Goal: Task Accomplishment & Management: Manage account settings

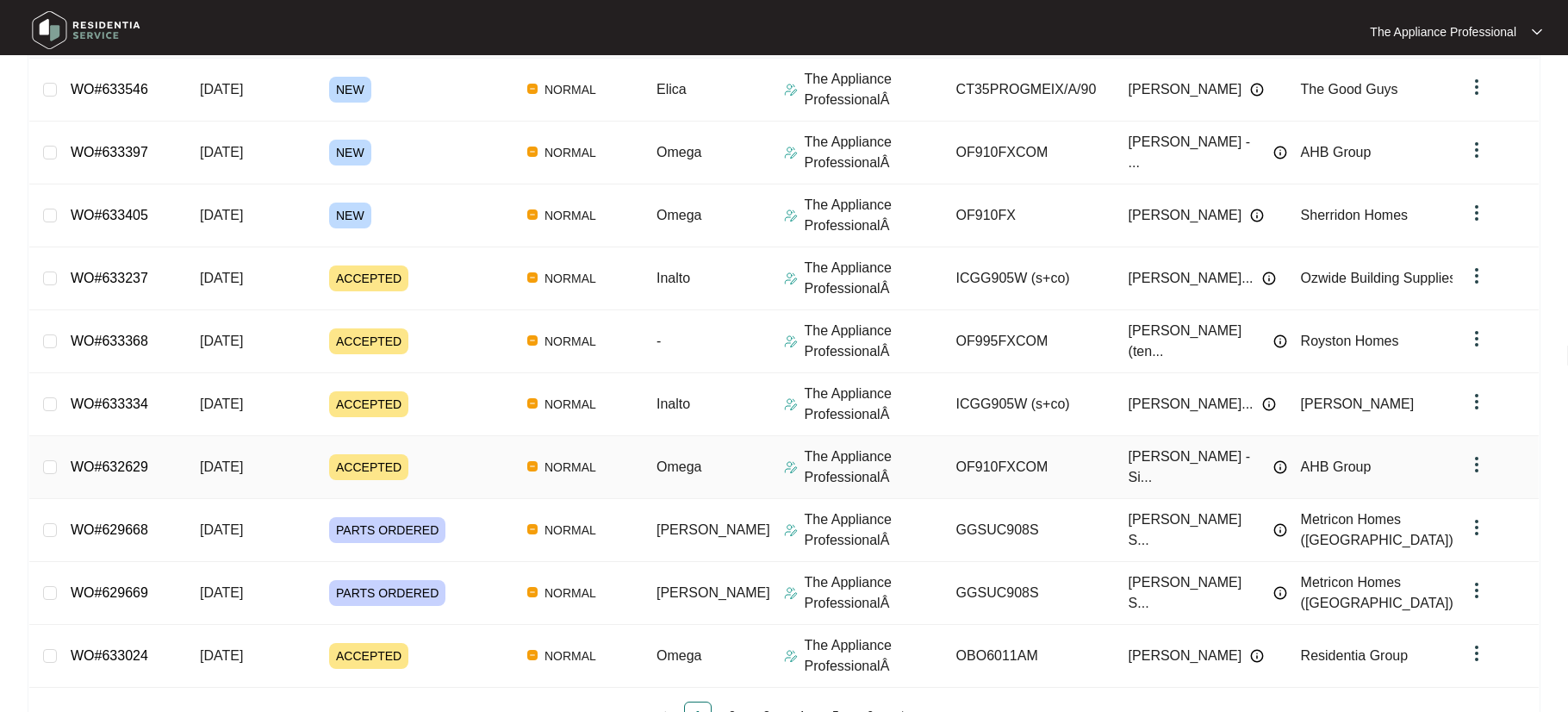
scroll to position [295, 0]
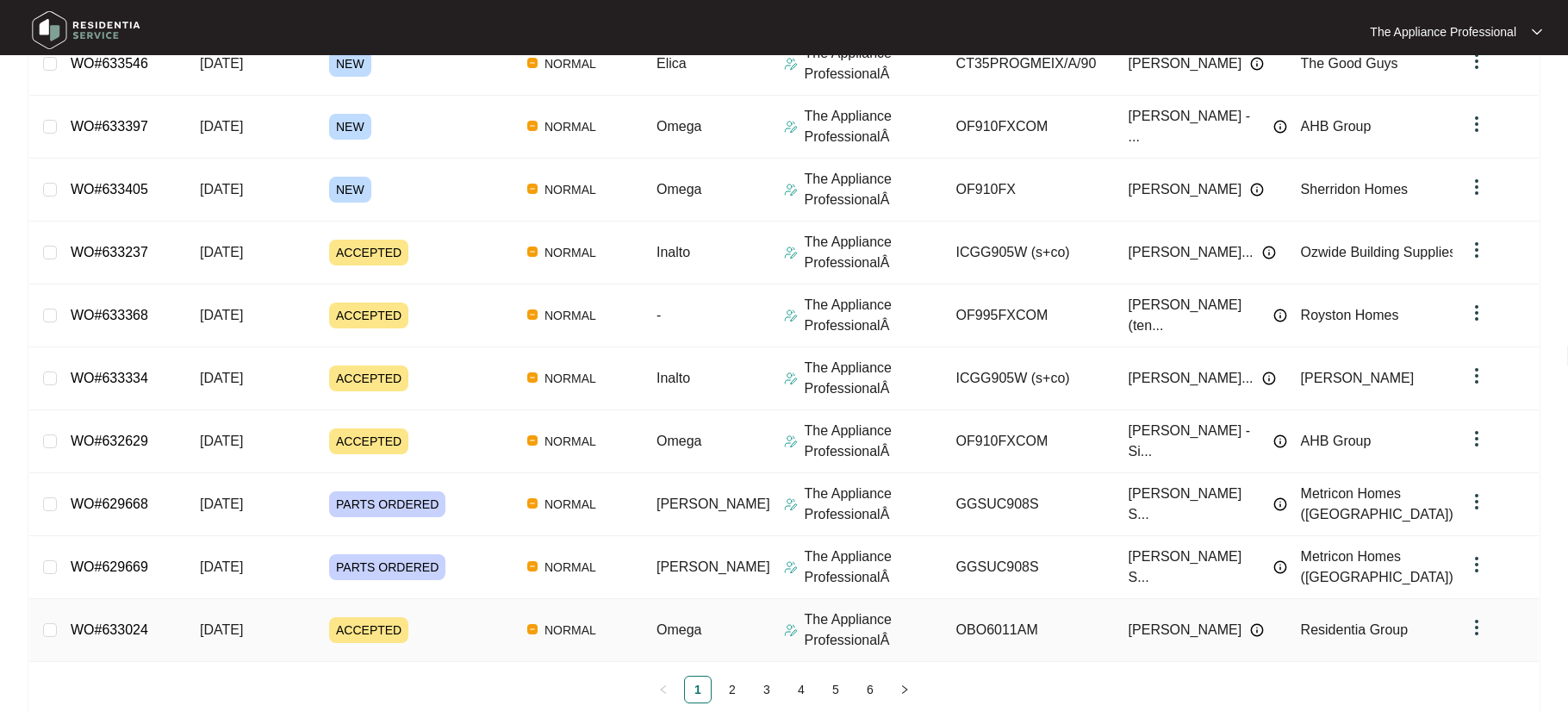
click at [192, 631] on td "[DATE]" at bounding box center [250, 631] width 129 height 63
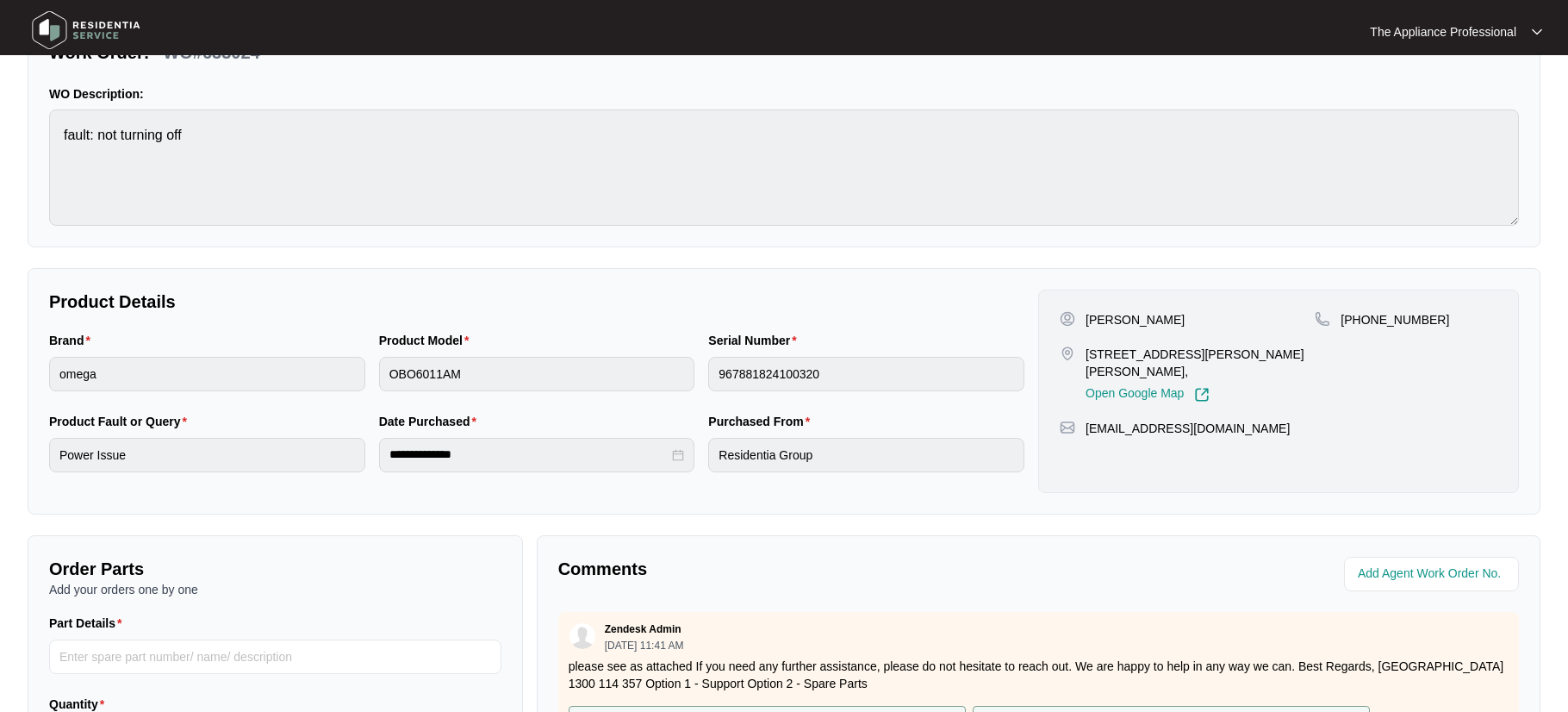
scroll to position [431, 0]
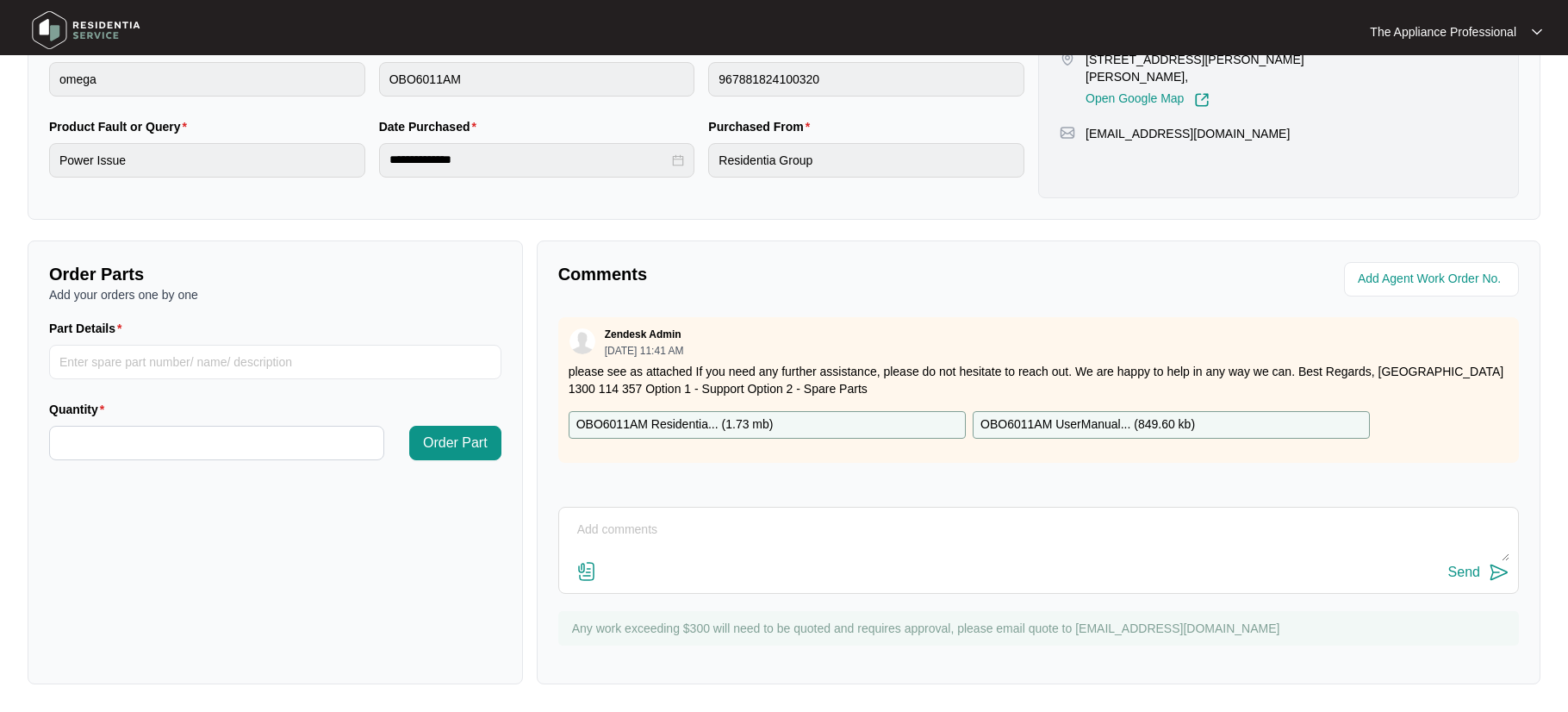
click at [587, 531] on textarea at bounding box center [1038, 539] width 942 height 45
type textarea "Customer is away till [DATE]"
click at [1463, 569] on div "Send" at bounding box center [1464, 572] width 32 height 15
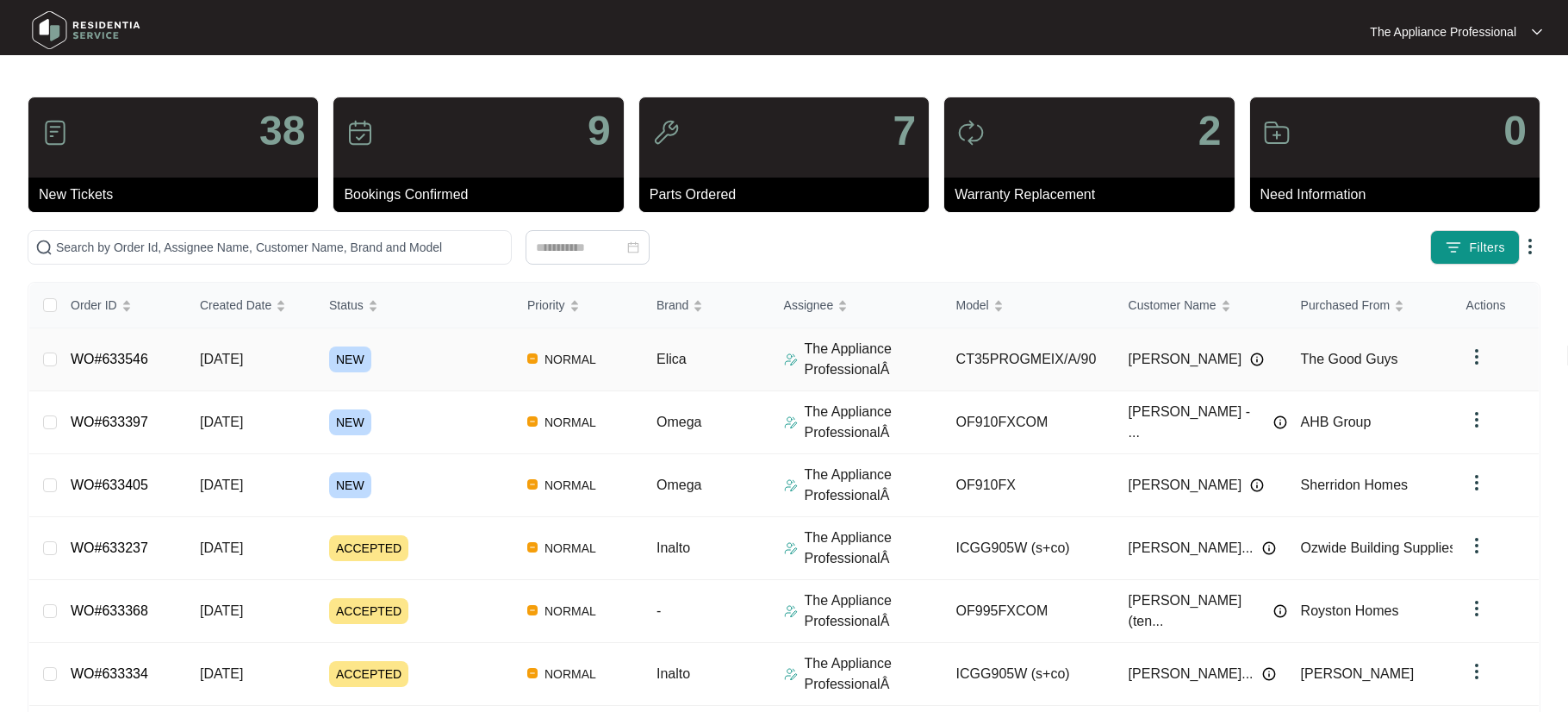
click at [204, 372] on td "[DATE]" at bounding box center [250, 360] width 129 height 63
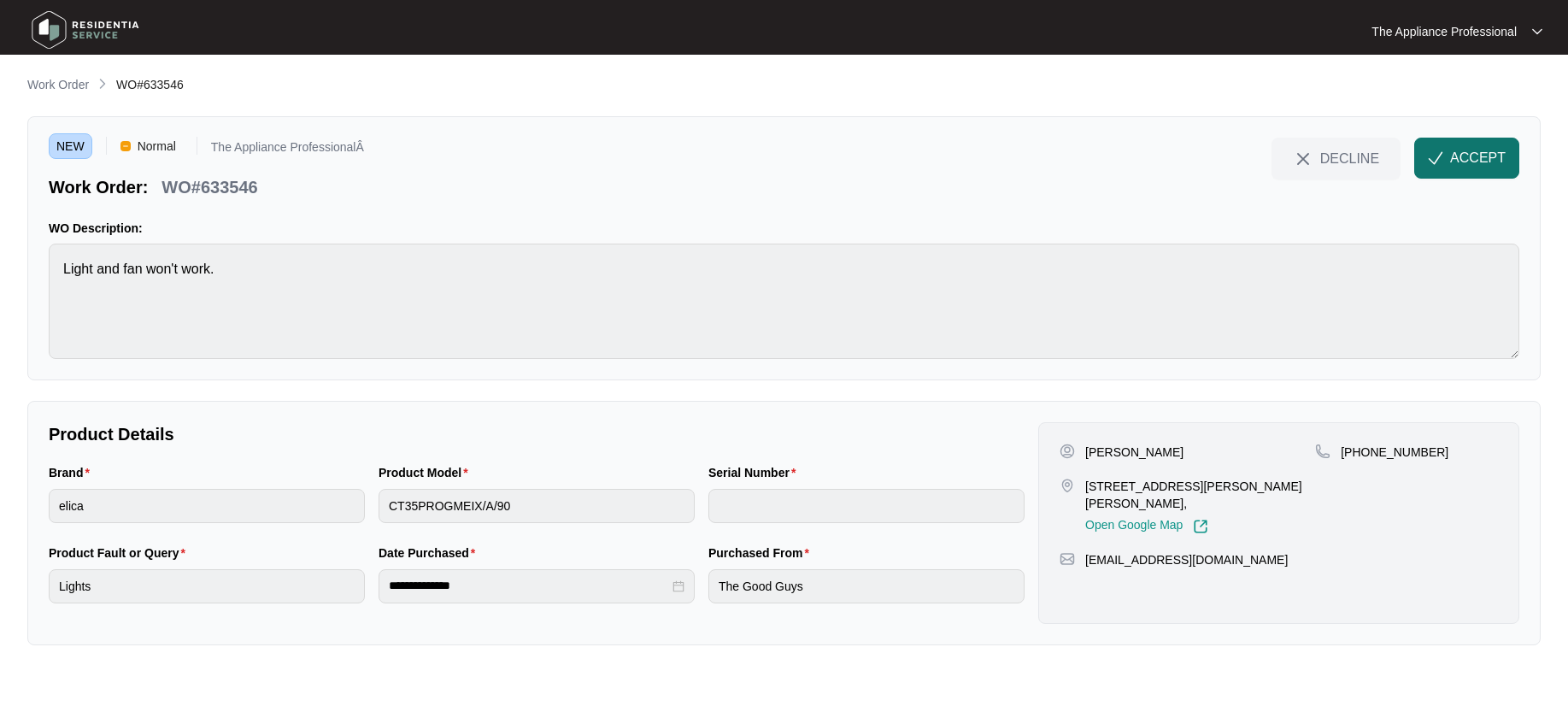
click at [1479, 164] on span "ACCEPT" at bounding box center [1478, 158] width 56 height 21
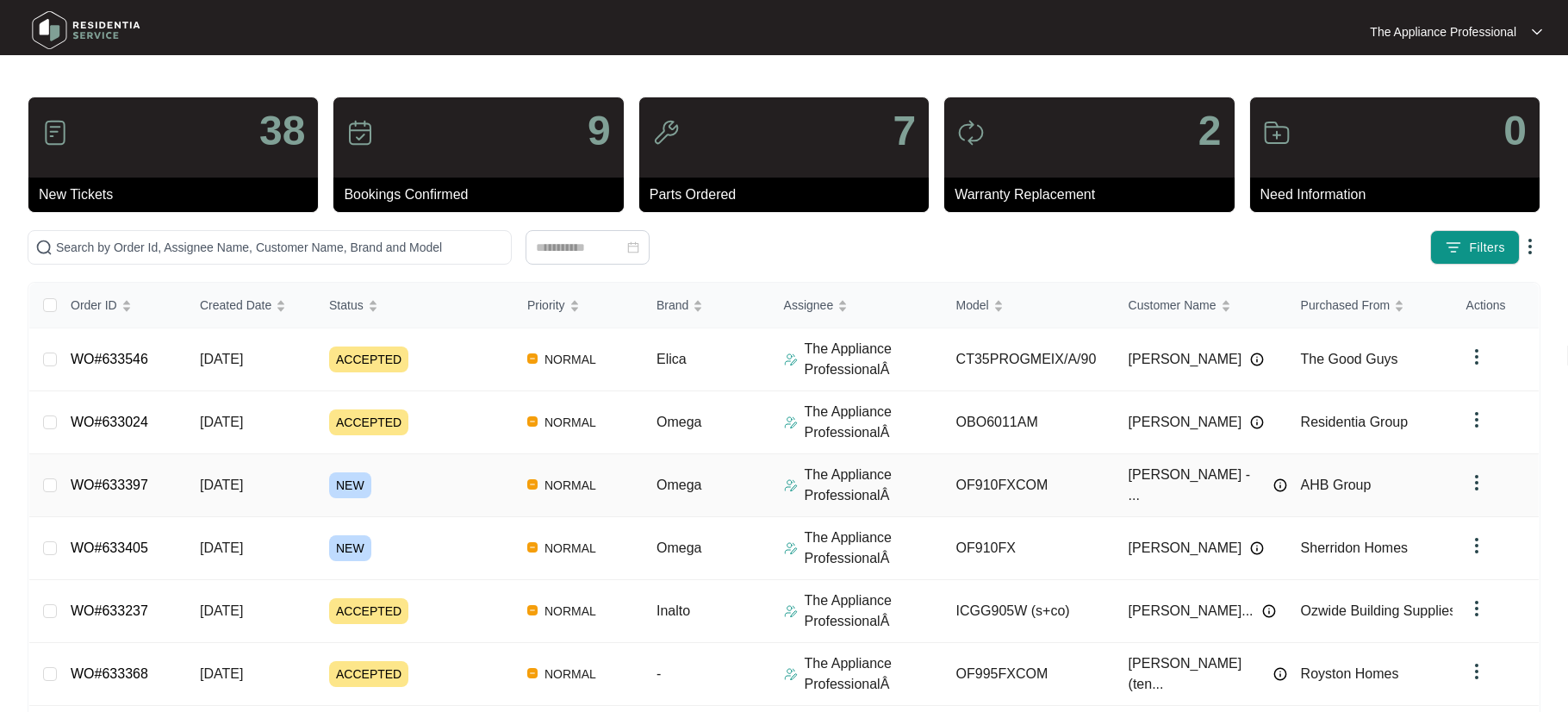
click at [243, 490] on span "[DATE]" at bounding box center [221, 484] width 43 height 14
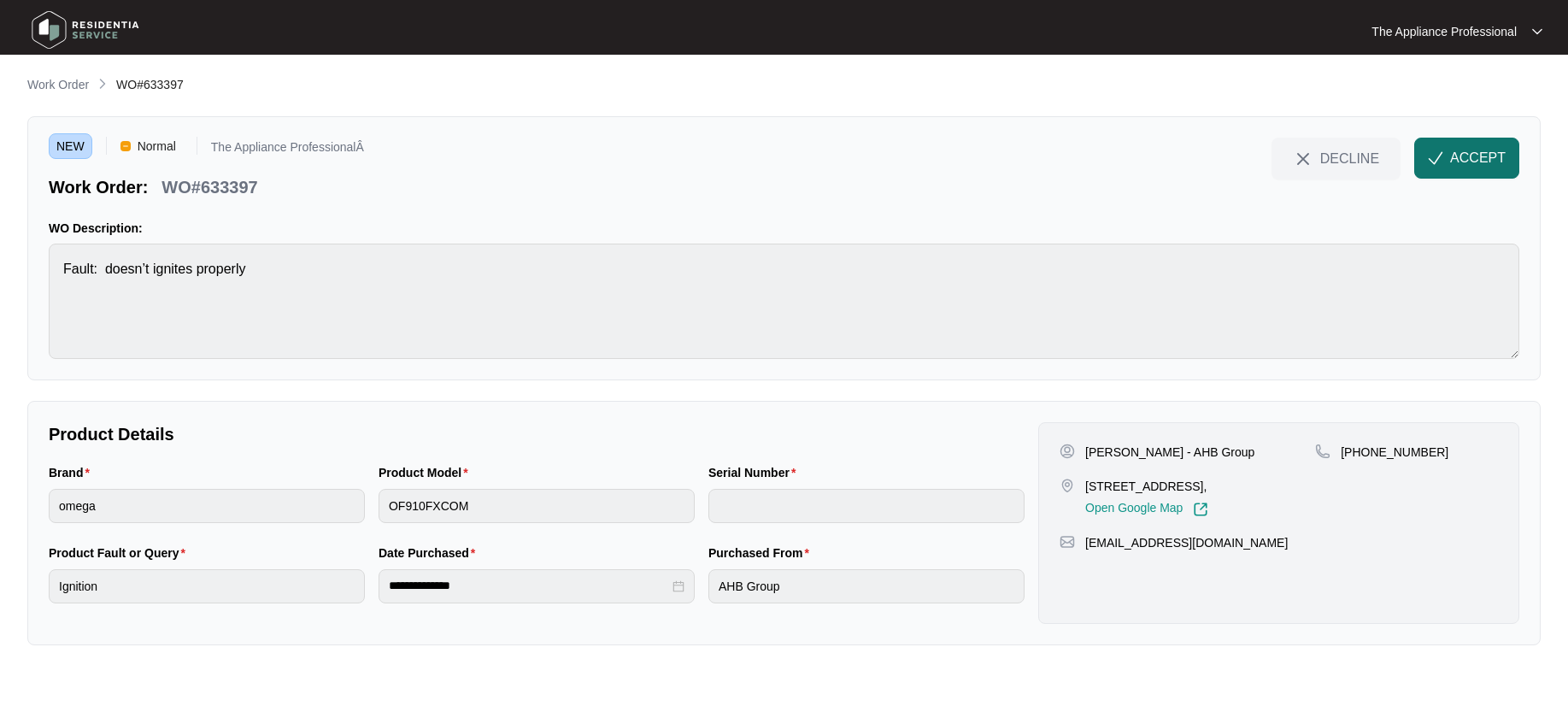
click at [1443, 154] on button "ACCEPT" at bounding box center [1466, 159] width 105 height 41
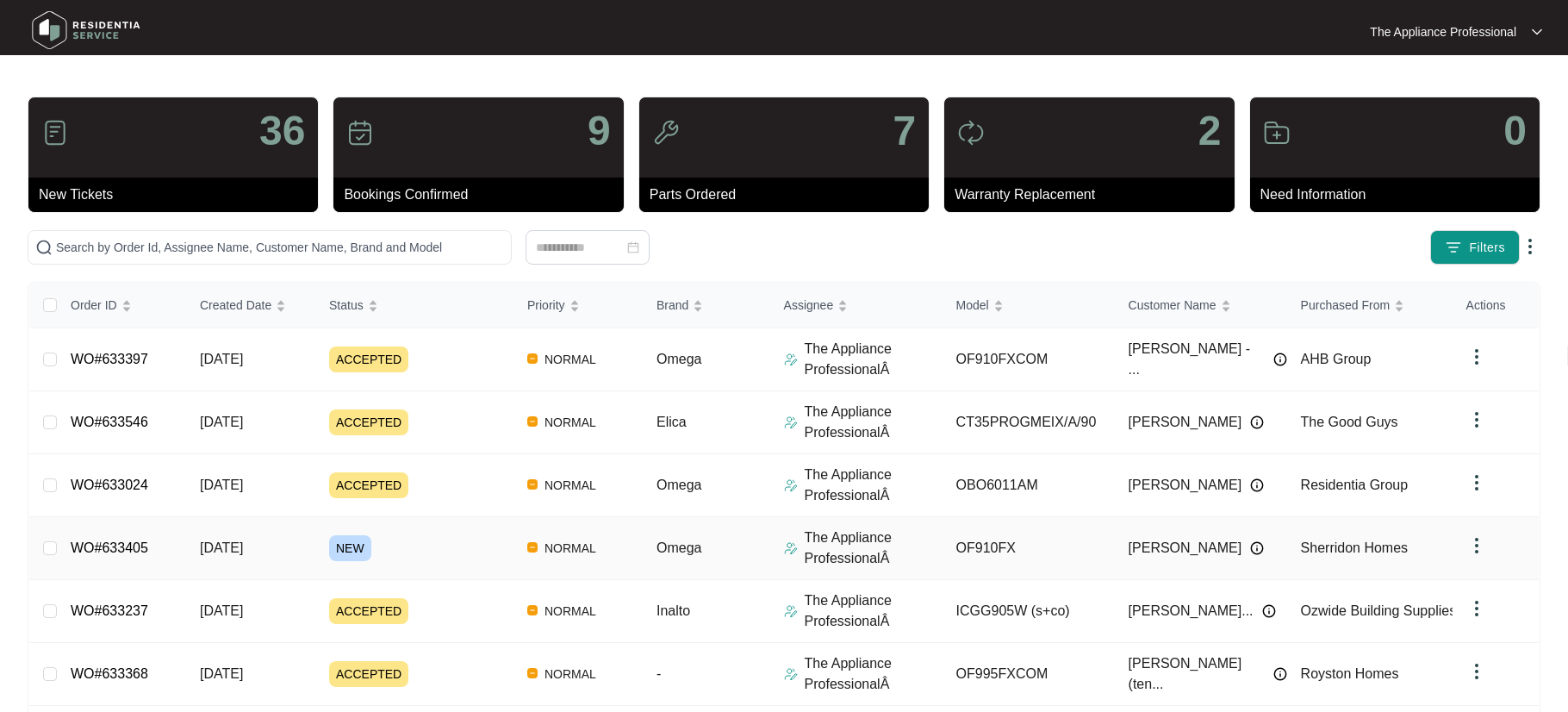
click at [285, 542] on td "[DATE]" at bounding box center [250, 548] width 129 height 63
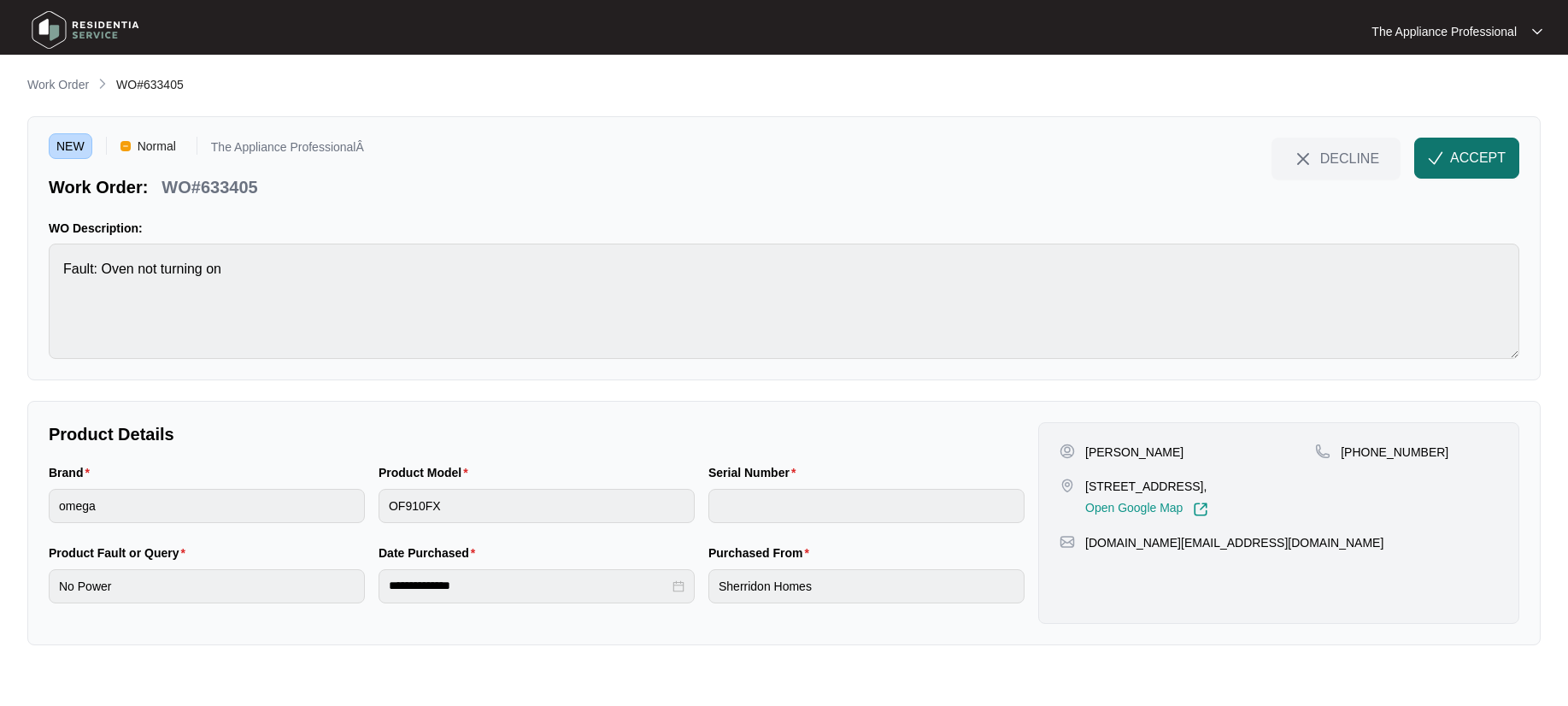
click at [1439, 165] on img "button" at bounding box center [1434, 158] width 15 height 15
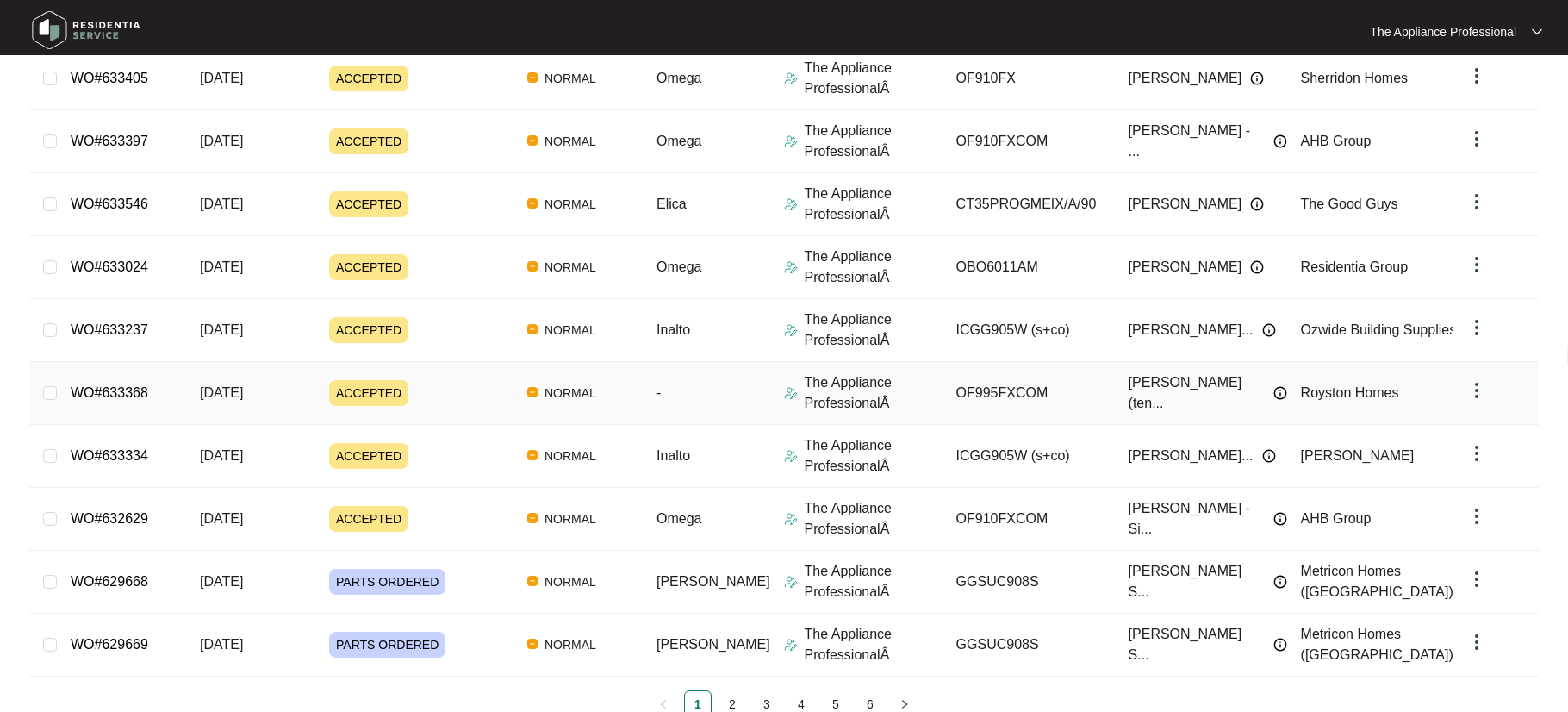
scroll to position [285, 0]
